Goal: Transaction & Acquisition: Purchase product/service

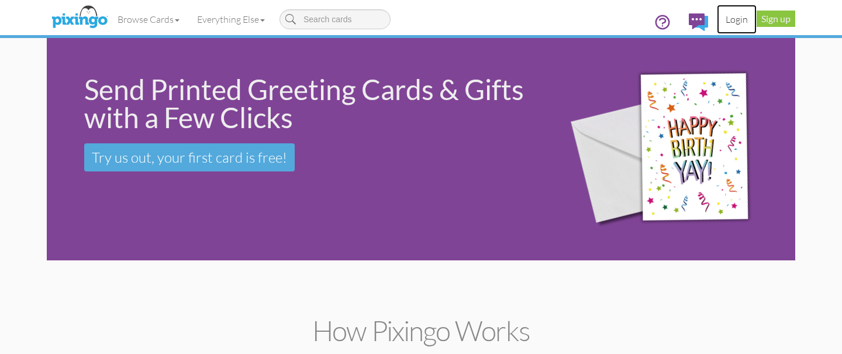
click at [741, 23] on link "Login" at bounding box center [737, 19] width 40 height 29
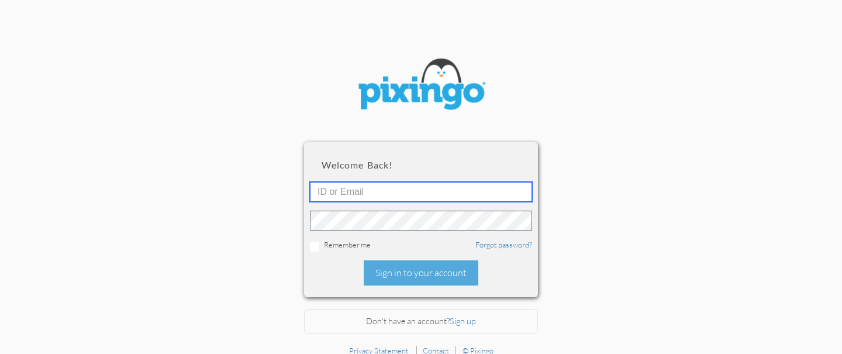
type input "[EMAIL_ADDRESS][DOMAIN_NAME]"
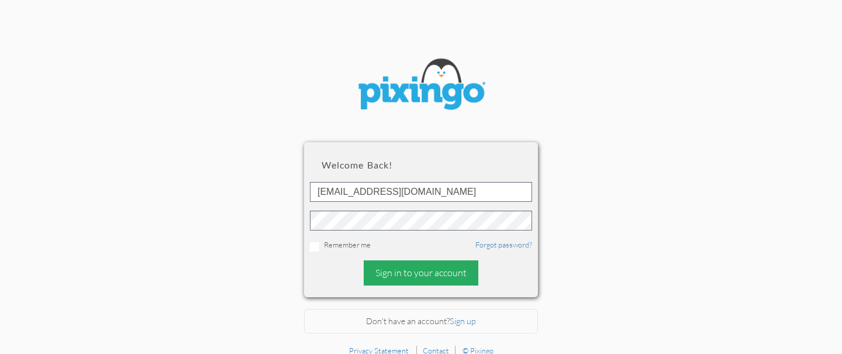
click at [397, 270] on div "Sign in to your account" at bounding box center [421, 272] width 115 height 25
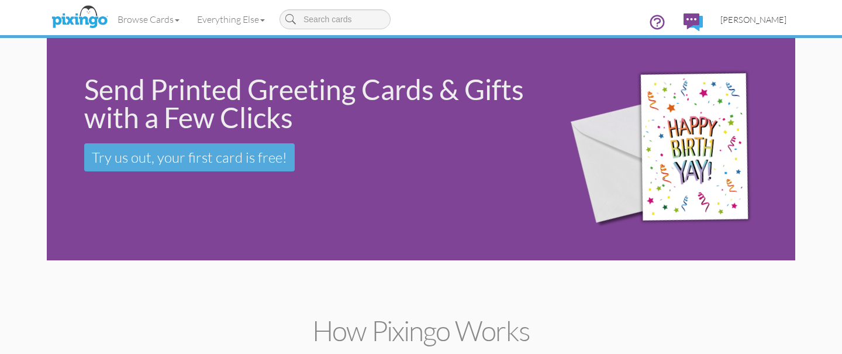
click at [755, 20] on span "[PERSON_NAME]" at bounding box center [754, 20] width 66 height 10
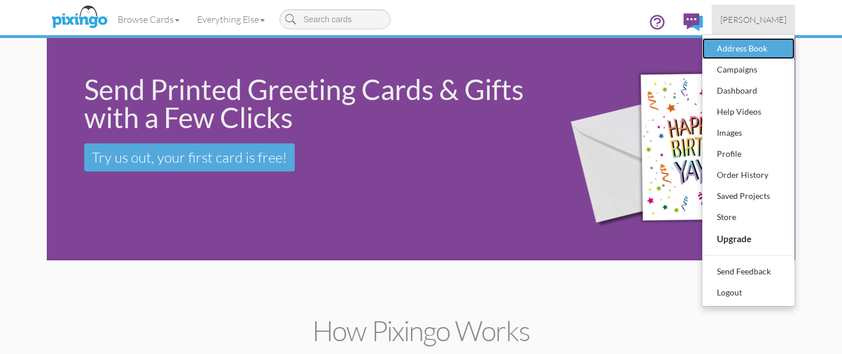
click at [742, 49] on div "Address Book" at bounding box center [748, 49] width 69 height 18
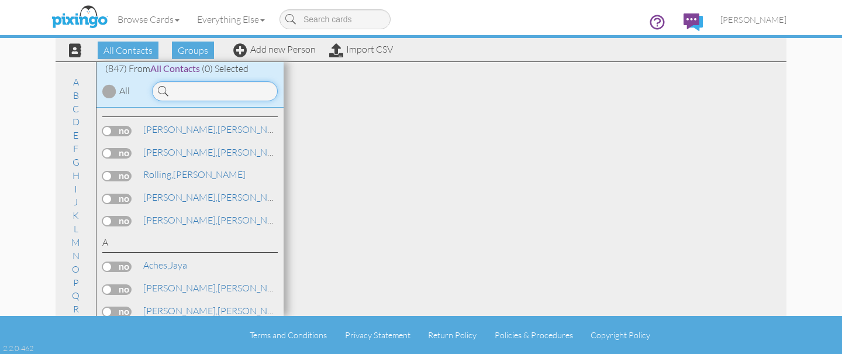
click at [222, 91] on input at bounding box center [215, 91] width 126 height 20
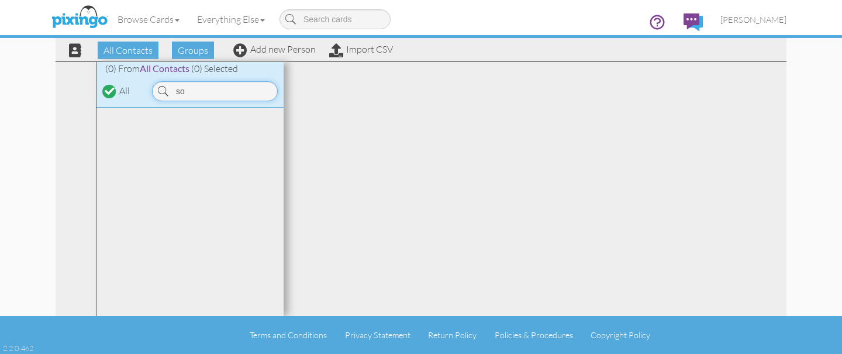
type input "s"
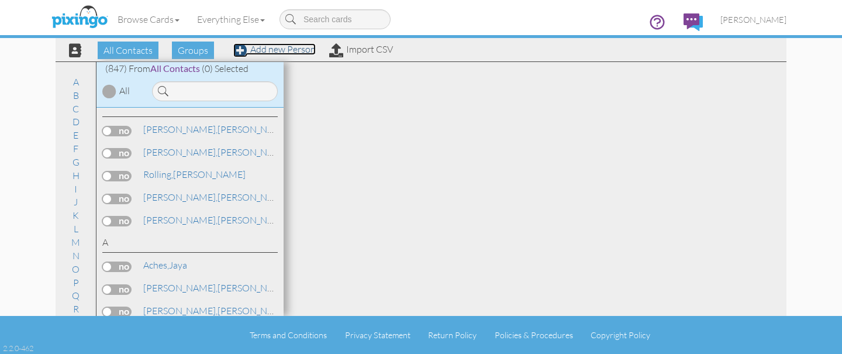
click at [274, 48] on link "Add new Person" at bounding box center [274, 49] width 82 height 12
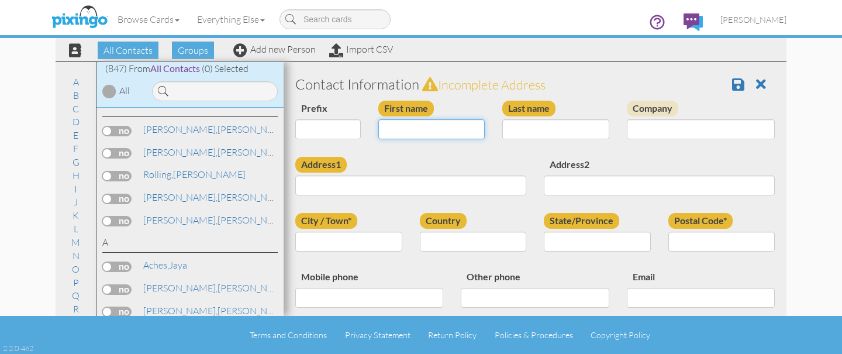
click at [445, 132] on input "First name" at bounding box center [431, 129] width 107 height 20
type input "[PERSON_NAME]"
click at [535, 120] on input "Last name" at bounding box center [556, 129] width 107 height 20
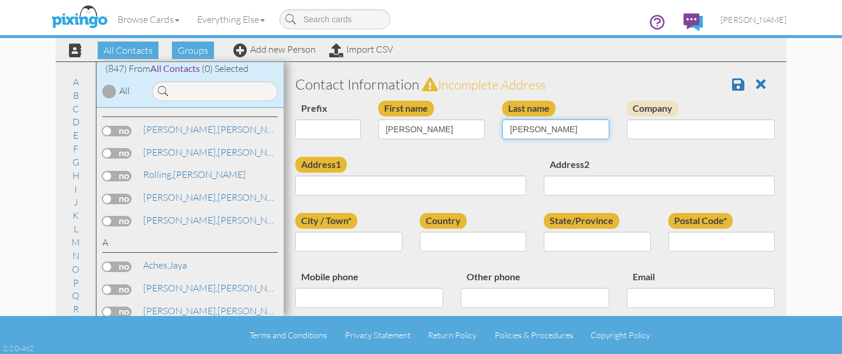
type input "Davis"
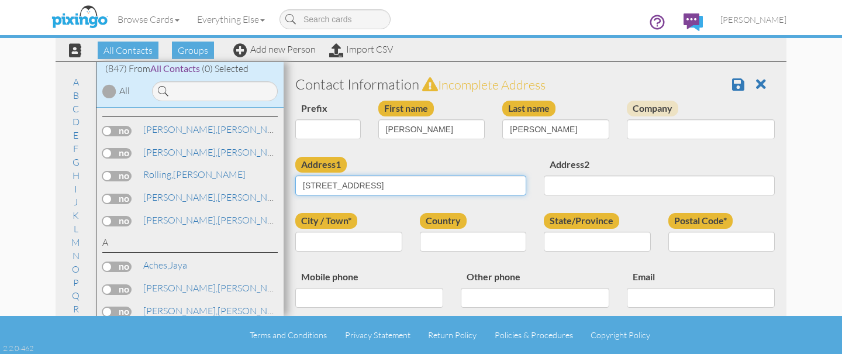
type input "[STREET_ADDRESS]"
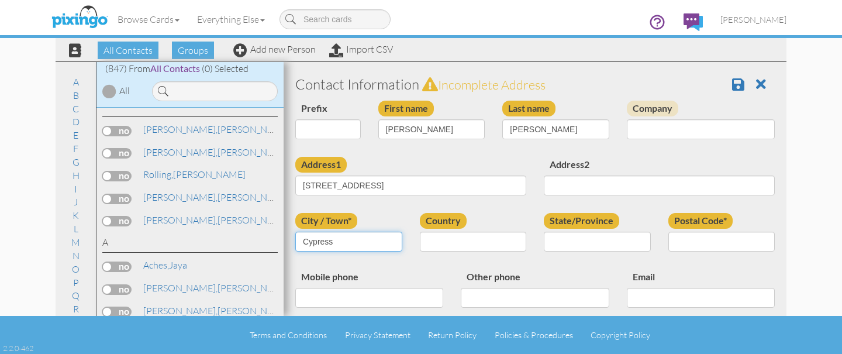
type input "Cypress"
select select "object:5273"
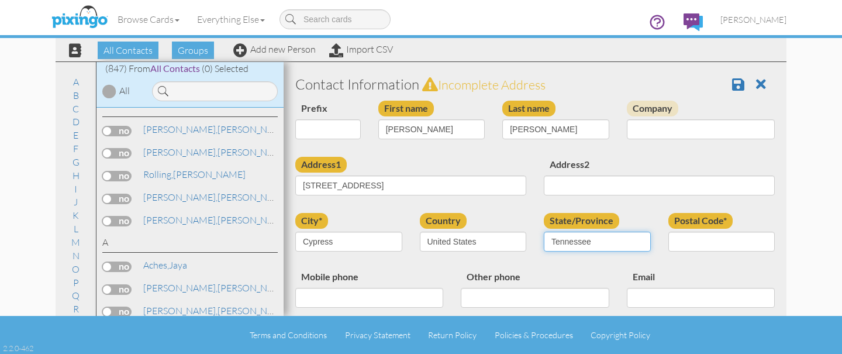
select select "object:5571"
click at [544, 232] on select "AA (Military) AE (Military) Alabama Alaska American Samoa AP (Military) Arizona…" at bounding box center [597, 242] width 107 height 20
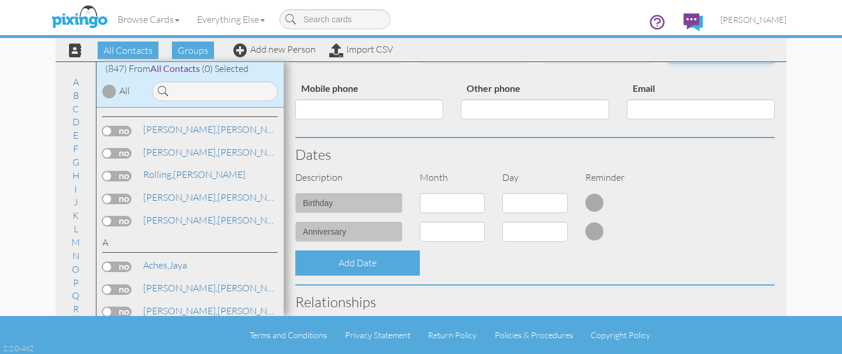
scroll to position [190, 0]
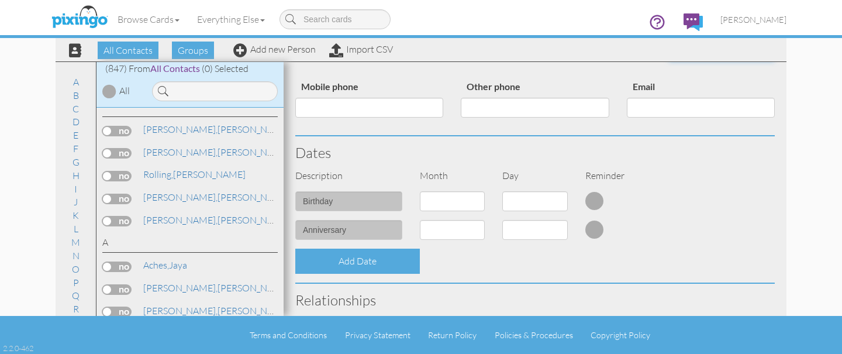
type input "77433"
click at [438, 203] on select "1 - Jan 2 - Feb 3 - Mar 4 - Apr 5 - May 6 - Jun 7 - Jul 8 - Aug 9 - Sep 10 - Oc…" at bounding box center [453, 201] width 66 height 20
select select "object:5267"
click at [420, 191] on select "1 - Jan 2 - Feb 3 - Mar 4 - Apr 5 - May 6 - Jun 7 - Jul 8 - Aug 9 - Sep 10 - Oc…" at bounding box center [453, 201] width 66 height 20
click at [534, 197] on select "1 2 3 4 5 6 7 8 9 10 11 12 13 14 15 16 17 18 19 20 21 22 23 24 25 26 27 28 29 3…" at bounding box center [536, 201] width 66 height 20
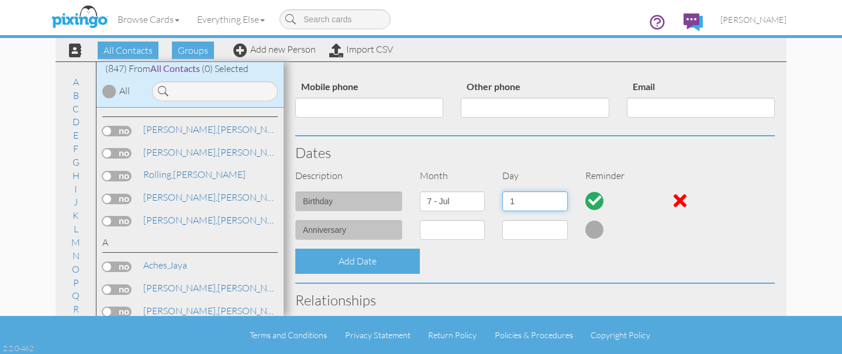
select select "number:6"
click at [503, 191] on select "1 2 3 4 5 6 7 8 9 10 11 12 13 14 15 16 17 18 19 20 21 22 23 24 25 26 27 28 29 3…" at bounding box center [536, 201] width 66 height 20
click at [467, 232] on select "1 - Jan 2 - Feb 3 - Mar 4 - Apr 5 - May 6 - Jun 7 - Jul 8 - Aug 9 - Sep 10 - Oc…" at bounding box center [453, 230] width 66 height 20
select select "object:5269"
click at [420, 220] on select "1 - Jan 2 - Feb 3 - Mar 4 - Apr 5 - May 6 - Jun 7 - Jul 8 - Aug 9 - Sep 10 - Oc…" at bounding box center [453, 230] width 66 height 20
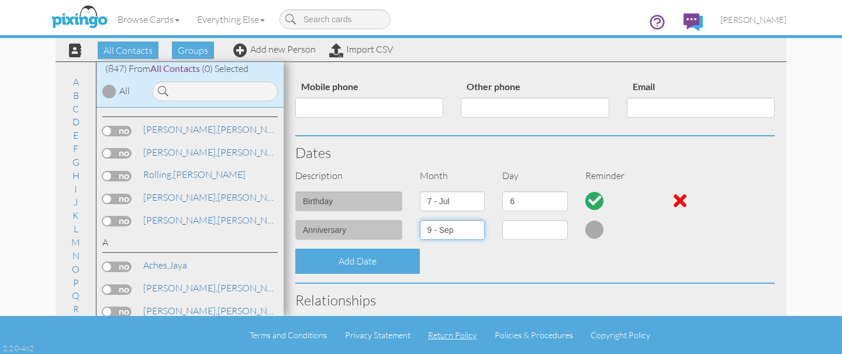
select select "number:1"
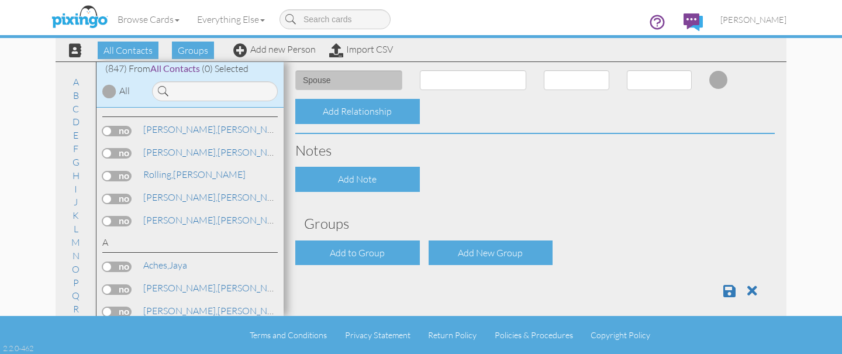
scroll to position [468, 0]
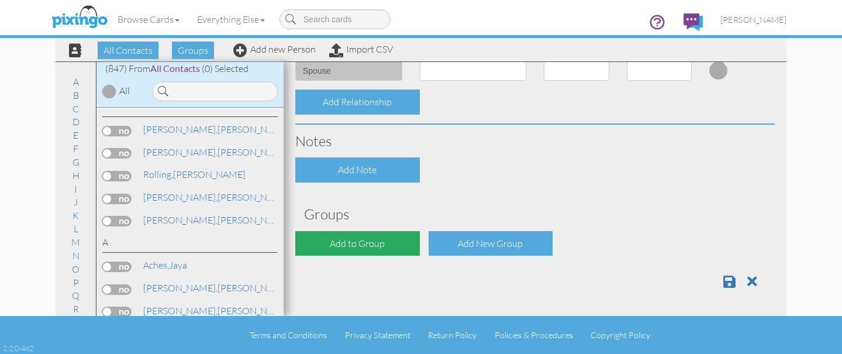
click at [366, 239] on div "Add to Group" at bounding box center [357, 243] width 125 height 25
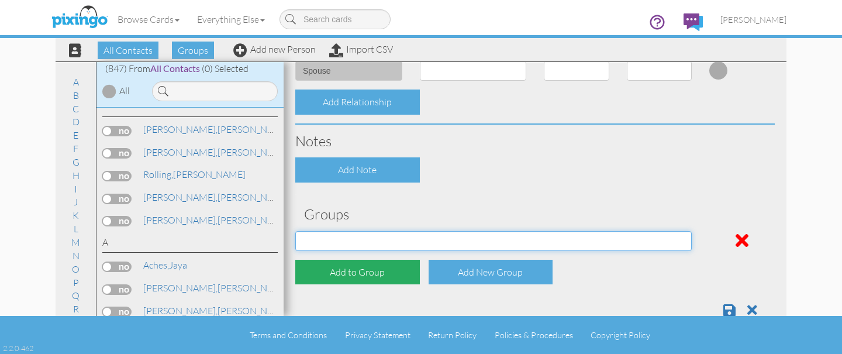
click at [366, 239] on select "Address Incorrect Joshua Aetna Joshua Cigna Joshua Postal Joshua UHC Joshua Uni…" at bounding box center [493, 241] width 397 height 20
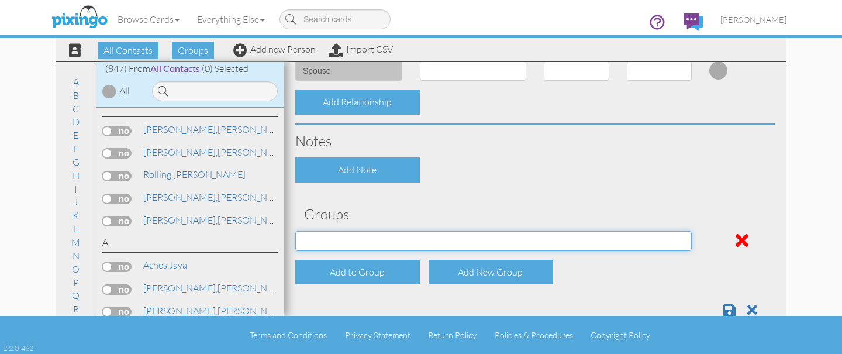
click at [394, 238] on select "Address Incorrect Joshua Aetna Joshua Cigna Joshua Postal Joshua UHC Joshua Uni…" at bounding box center [493, 241] width 397 height 20
select select "object:5590"
click at [295, 231] on select "Address Incorrect Joshua Aetna Joshua Cigna Joshua Postal Joshua UHC Joshua Uni…" at bounding box center [493, 241] width 397 height 20
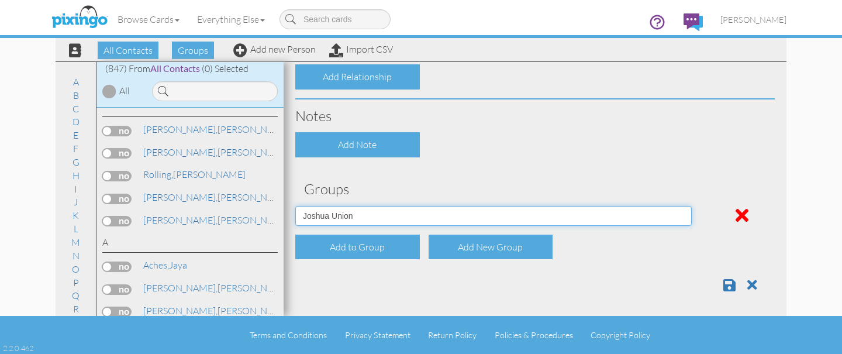
scroll to position [494, 0]
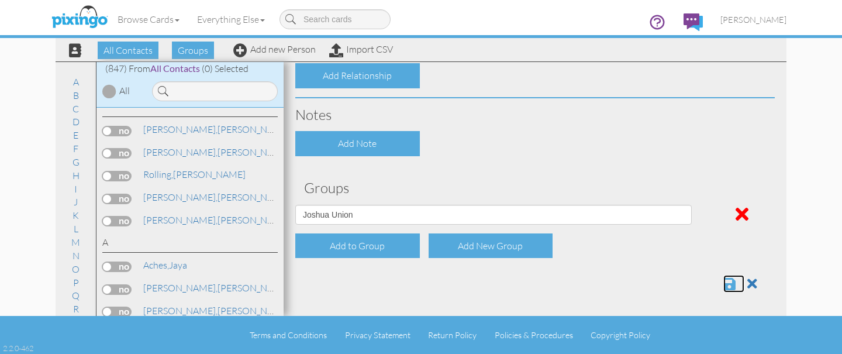
click at [729, 286] on span at bounding box center [730, 284] width 12 height 14
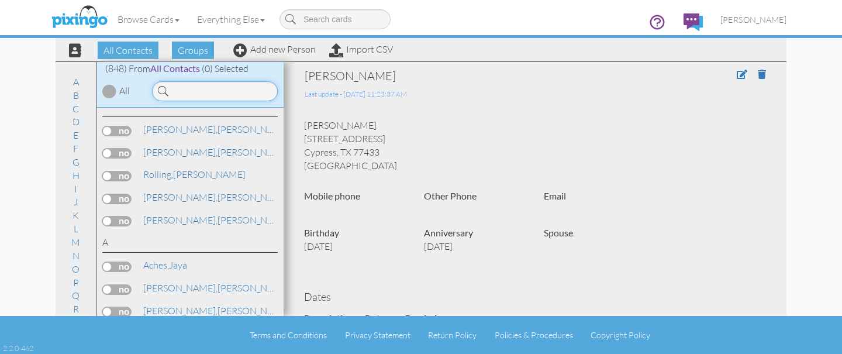
click at [229, 94] on input at bounding box center [215, 91] width 126 height 20
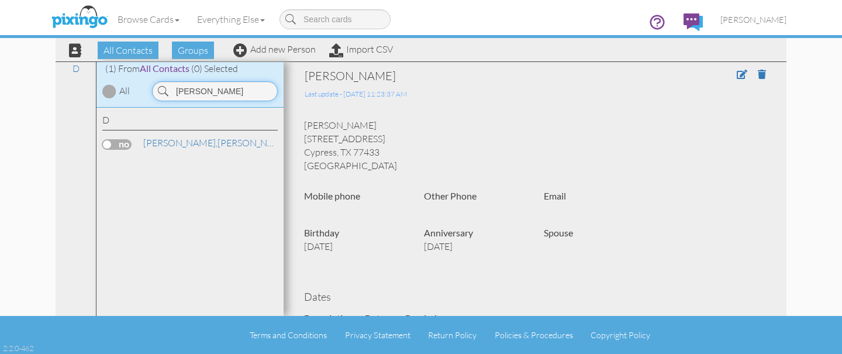
type input "[PERSON_NAME]"
click at [132, 143] on label at bounding box center [116, 144] width 29 height 11
click at [0, 0] on input "checkbox" at bounding box center [0, 0] width 0 height 0
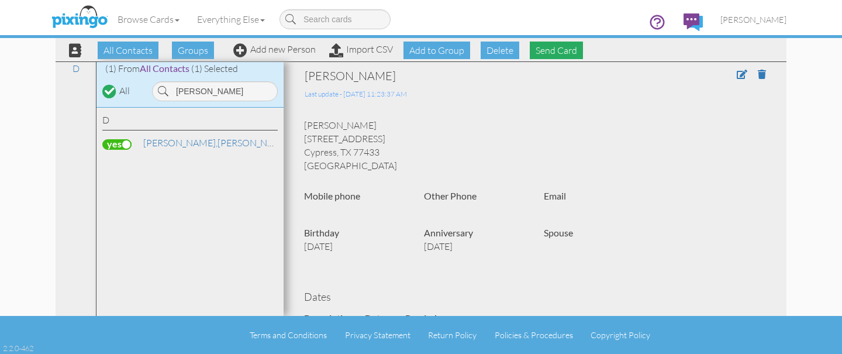
click at [553, 50] on span "Send Card" at bounding box center [556, 51] width 53 height 18
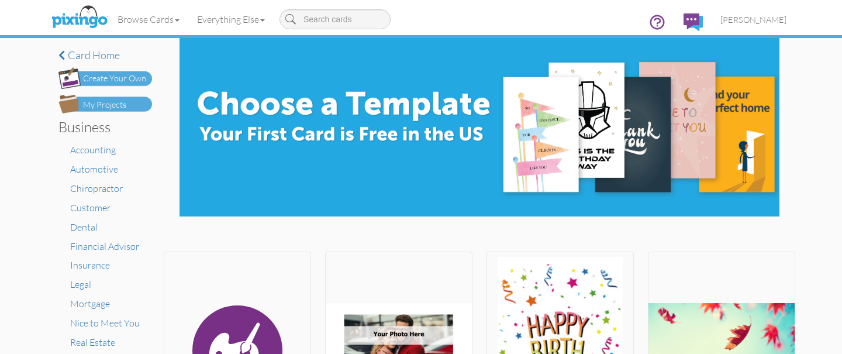
click at [126, 111] on img at bounding box center [106, 104] width 94 height 19
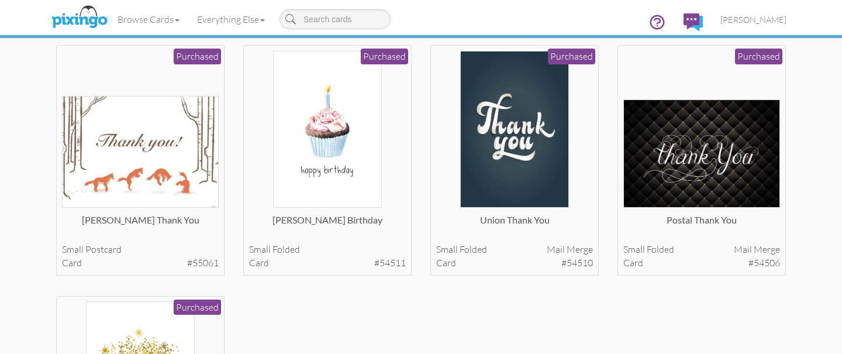
scroll to position [323, 0]
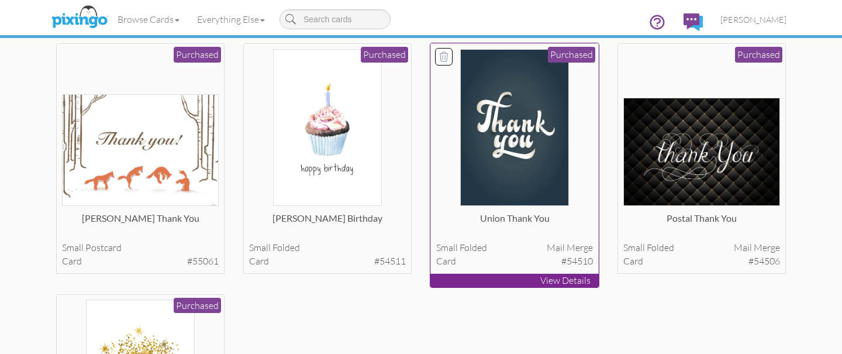
click at [490, 146] on img at bounding box center [514, 127] width 108 height 157
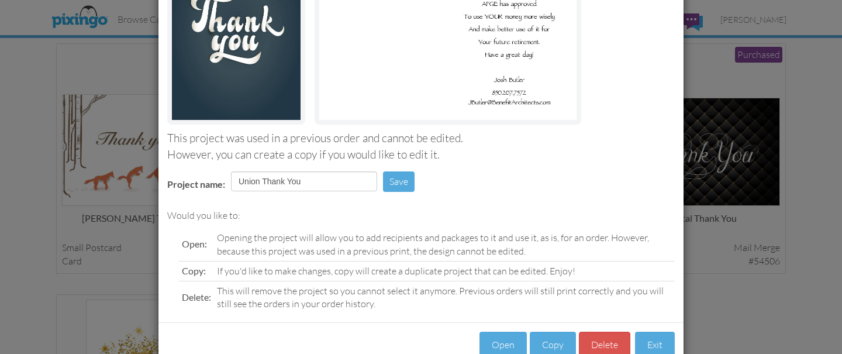
scroll to position [164, 0]
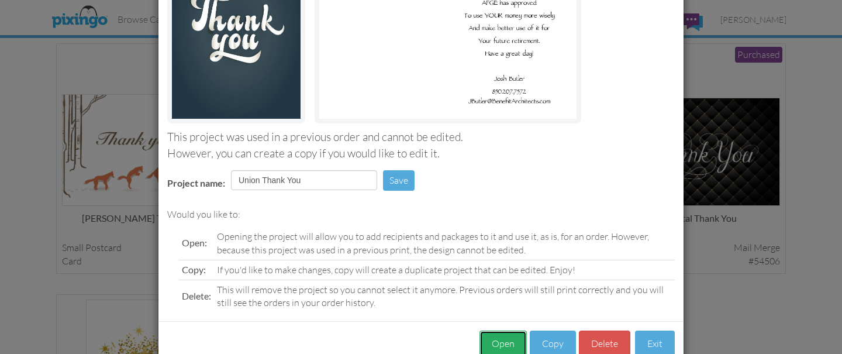
click at [509, 347] on button "Open" at bounding box center [503, 344] width 47 height 26
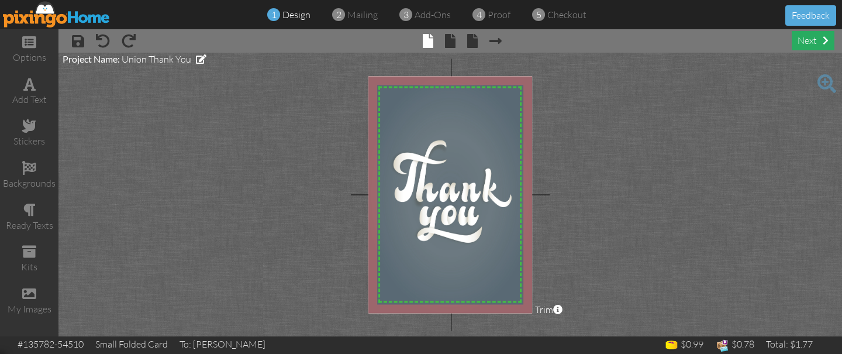
click at [812, 43] on div "next" at bounding box center [813, 40] width 43 height 19
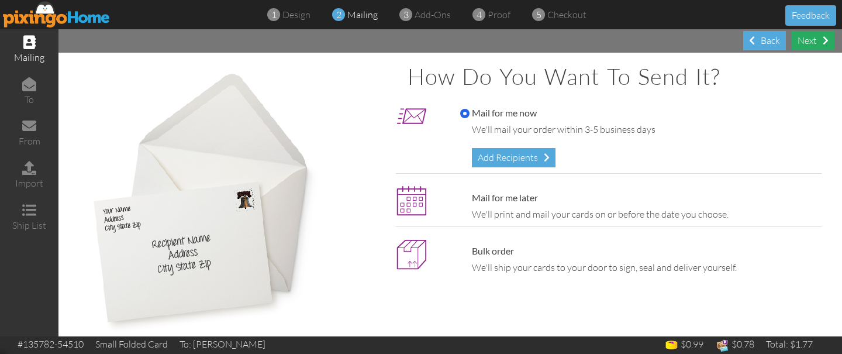
click at [812, 43] on div "Next" at bounding box center [813, 40] width 43 height 19
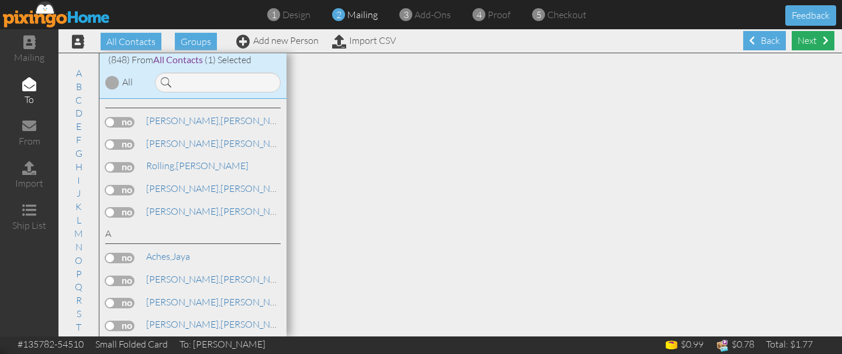
click at [813, 45] on div "Next" at bounding box center [813, 40] width 43 height 19
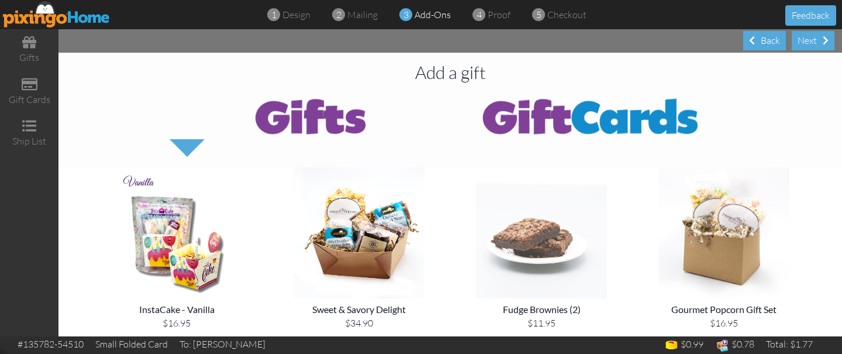
click at [574, 253] on img at bounding box center [542, 232] width 164 height 131
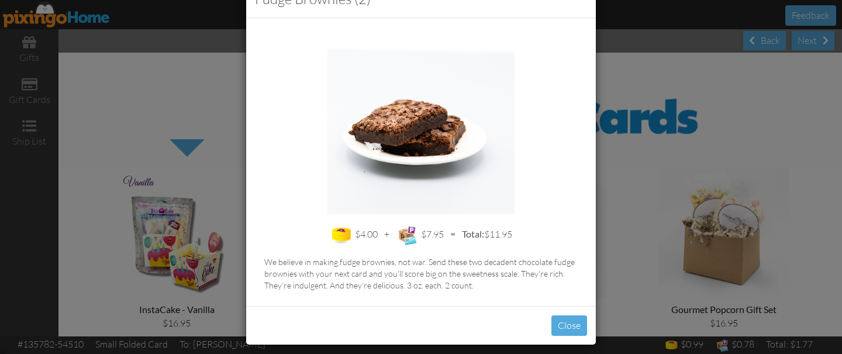
scroll to position [47, 0]
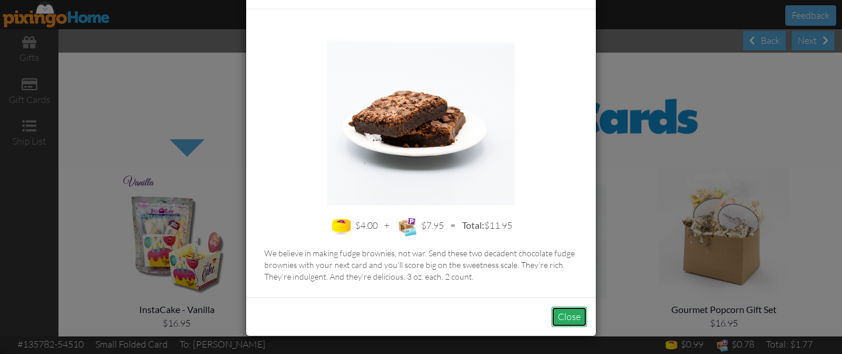
click at [567, 321] on button "Close" at bounding box center [570, 317] width 36 height 20
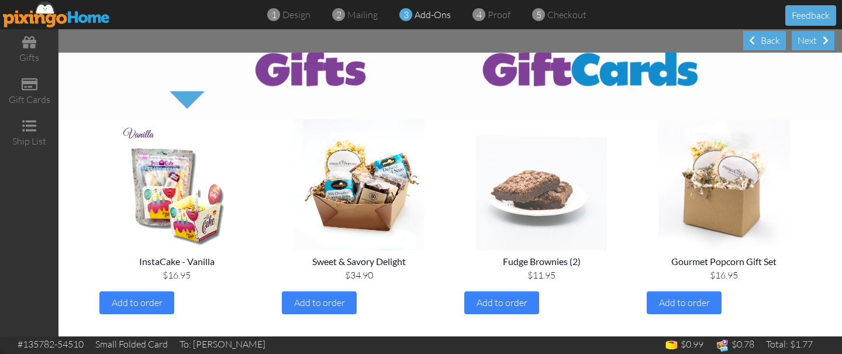
scroll to position [51, 0]
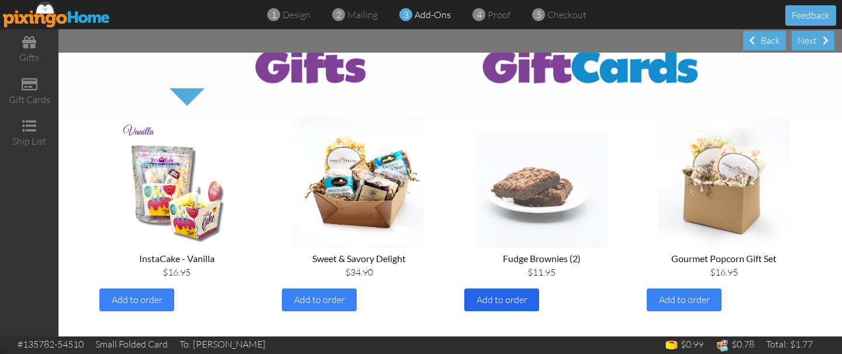
click at [525, 303] on span "Add to order" at bounding box center [502, 300] width 51 height 12
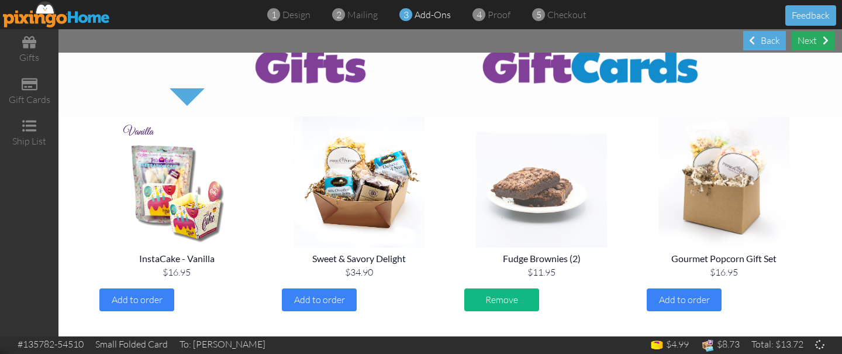
click at [806, 43] on div "Next" at bounding box center [813, 40] width 43 height 19
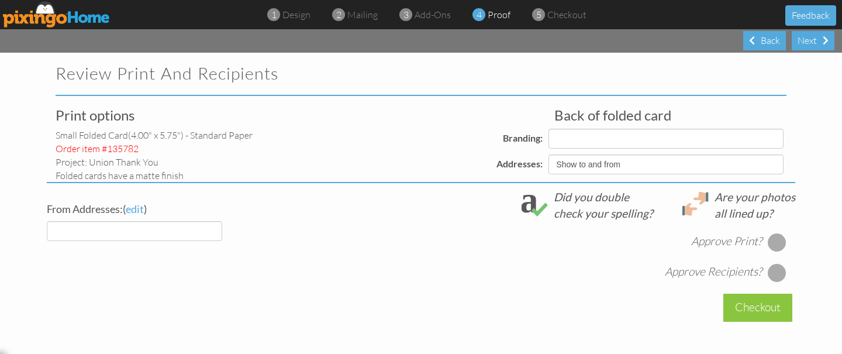
select select "object:5575"
select select "object:5587"
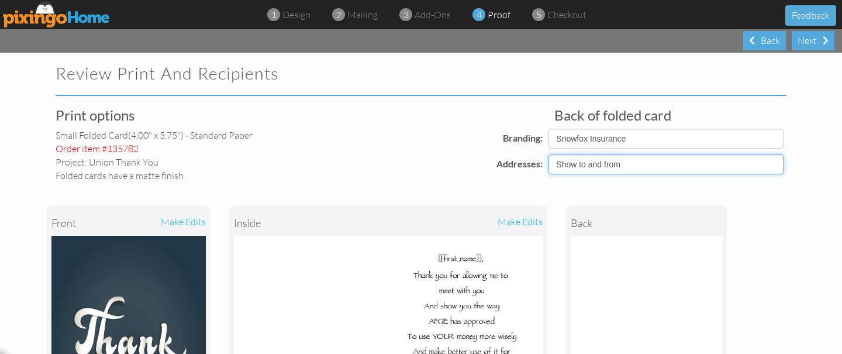
click at [656, 172] on select "Show to and from Show from only Hide to and from" at bounding box center [666, 164] width 235 height 20
select select "object:5573"
click at [549, 154] on select "Show to and from Show from only Hide to and from" at bounding box center [666, 164] width 235 height 20
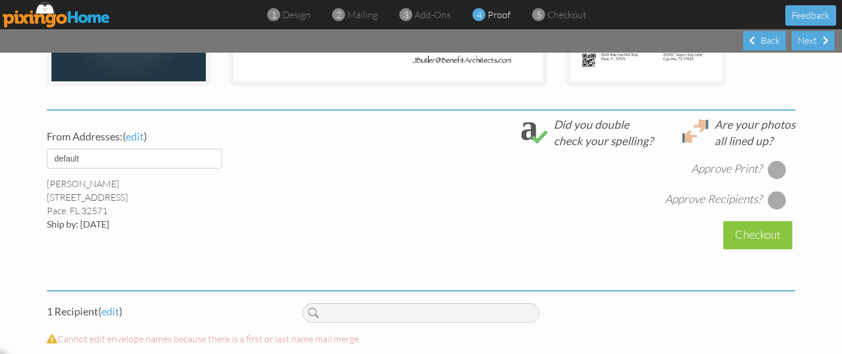
scroll to position [383, 0]
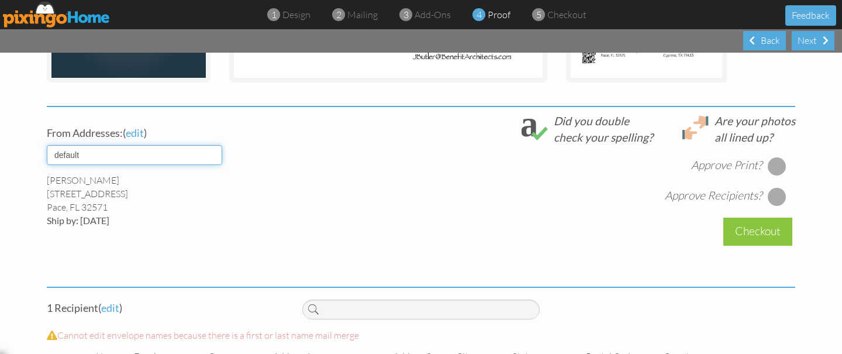
click at [205, 159] on select "default [PERSON_NAME] [PERSON_NAME]" at bounding box center [135, 155] width 176 height 20
select select "object:5576"
click at [47, 145] on select "default [PERSON_NAME] [PERSON_NAME]" at bounding box center [135, 155] width 176 height 20
click at [783, 168] on div at bounding box center [777, 166] width 19 height 19
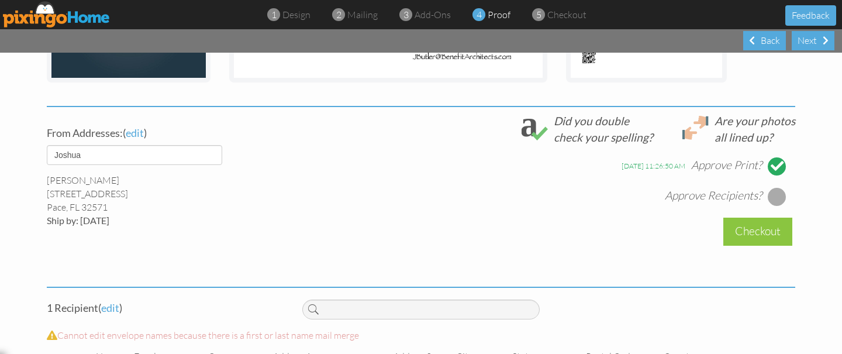
click at [780, 197] on div at bounding box center [777, 196] width 19 height 19
click at [760, 249] on div "Checkout" at bounding box center [758, 246] width 69 height 57
click at [765, 235] on div "Checkout" at bounding box center [758, 231] width 69 height 27
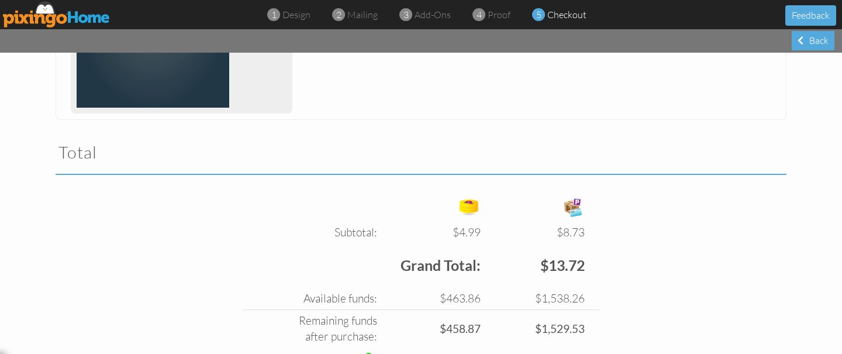
scroll to position [400, 0]
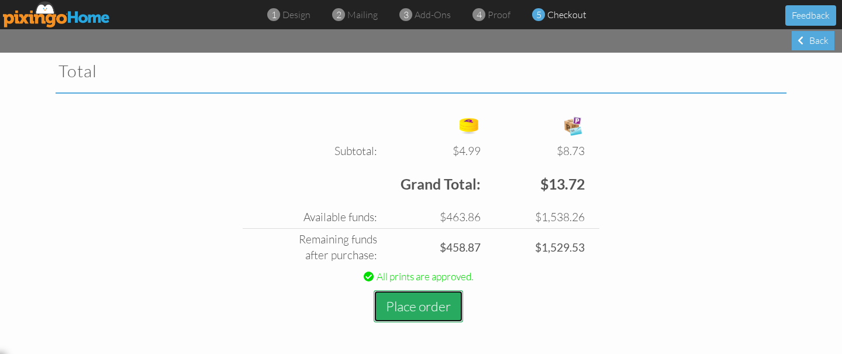
click at [428, 309] on button "Place order" at bounding box center [419, 306] width 90 height 32
